Goal: Information Seeking & Learning: Learn about a topic

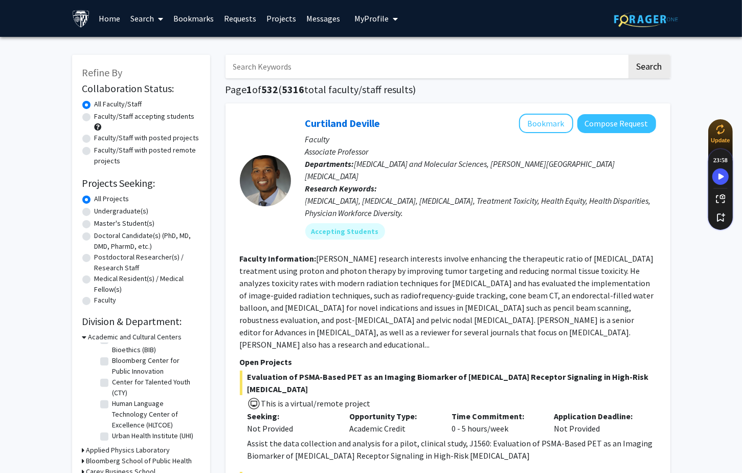
click at [478, 70] on input "Search Keywords" at bounding box center [427, 67] width 402 height 24
type input "Shadowing"
click at [629, 55] on button "Search" at bounding box center [650, 67] width 42 height 24
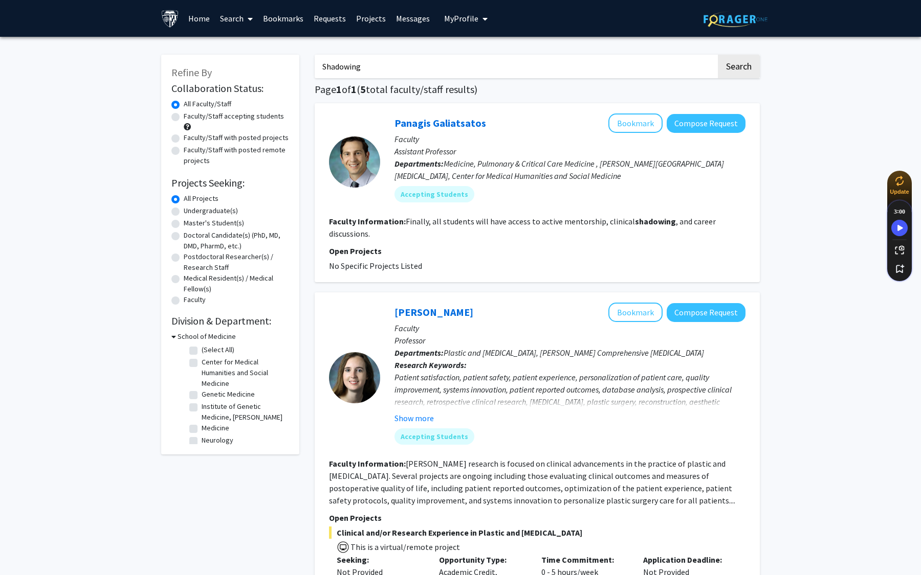
click at [595, 224] on fg-read-more "Finally, all students will have access to active mentorship, clinical shadowing…" at bounding box center [522, 227] width 387 height 23
drag, startPoint x: 391, startPoint y: 124, endPoint x: 483, endPoint y: 121, distance: 91.6
click at [483, 121] on div "[PERSON_NAME] Bookmark Compose Request Faculty Assistant Professor Departments:…" at bounding box center [562, 162] width 365 height 97
copy link "Panagis Galiatsatos"
click at [638, 225] on b "shadowing" at bounding box center [655, 221] width 41 height 10
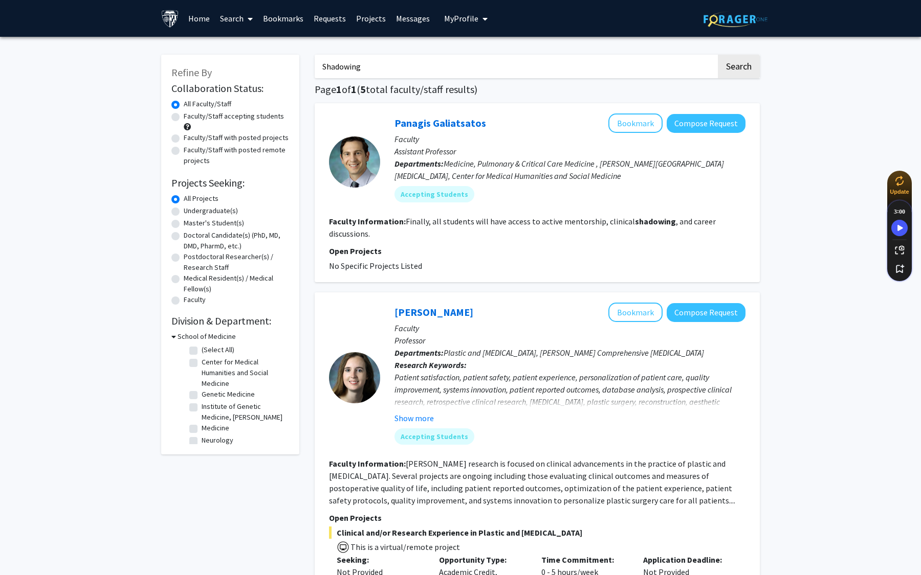
click at [615, 216] on fg-read-more "Finally, all students will have access to active mentorship, clinical shadowing…" at bounding box center [522, 227] width 387 height 23
